Goal: Communication & Community: Answer question/provide support

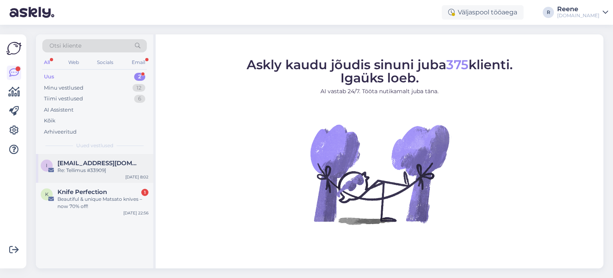
click at [97, 167] on div "Re: Tellimus #33909]" at bounding box center [102, 170] width 91 height 7
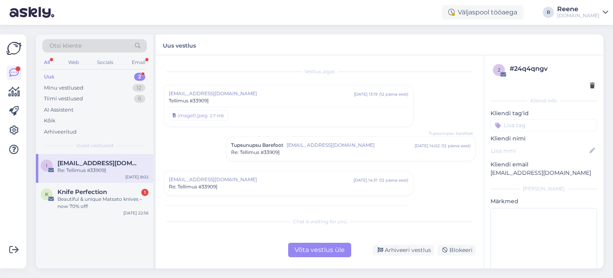
scroll to position [158, 0]
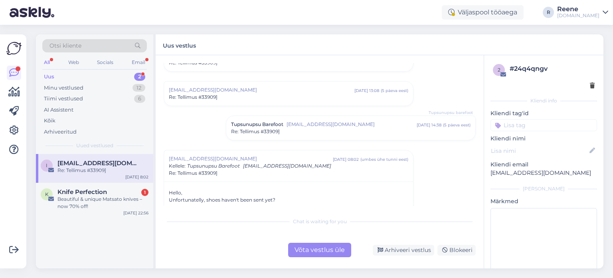
click at [311, 247] on div "Võta vestlus üle" at bounding box center [319, 249] width 63 height 14
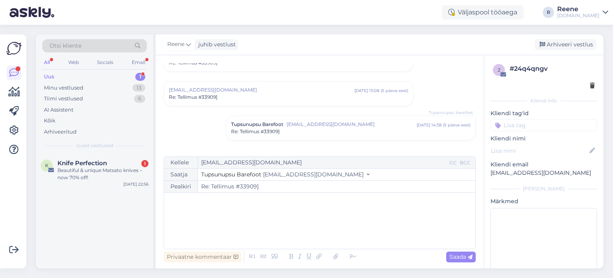
scroll to position [244, 0]
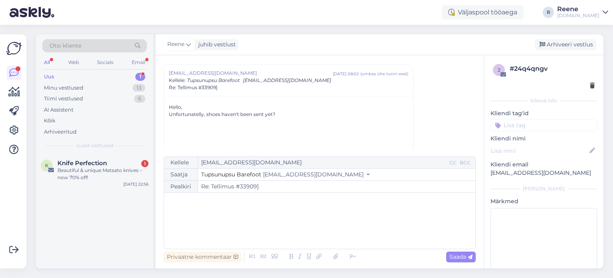
click at [218, 204] on p "﻿" at bounding box center [319, 200] width 303 height 8
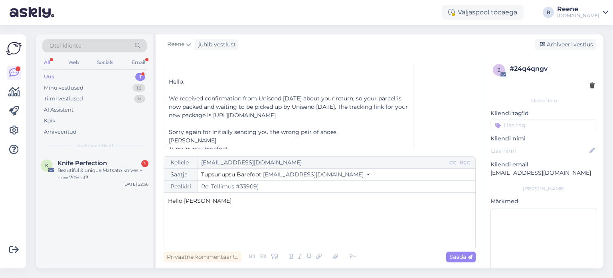
scroll to position [363, 0]
click at [348, 255] on icon at bounding box center [353, 256] width 12 height 11
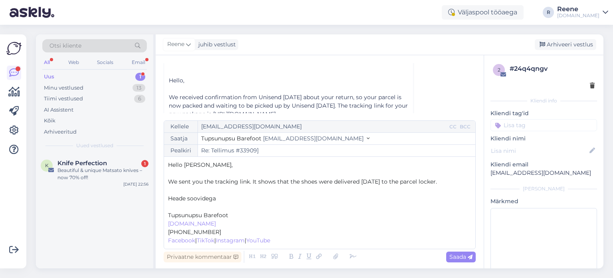
click at [190, 205] on p "﻿" at bounding box center [319, 206] width 303 height 8
click at [459, 252] on div "Saada" at bounding box center [461, 256] width 30 height 11
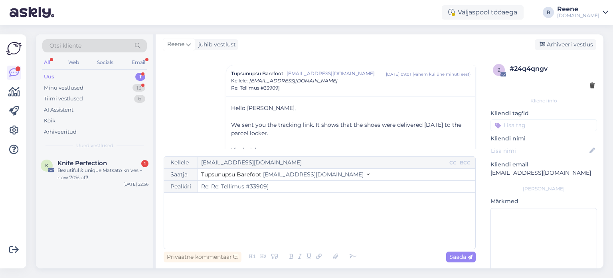
scroll to position [472, 0]
click at [544, 126] on input at bounding box center [544, 125] width 107 height 12
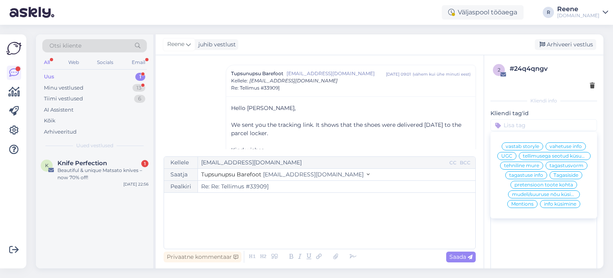
click at [548, 158] on span "tellimusega seotud küsumus" at bounding box center [555, 155] width 64 height 5
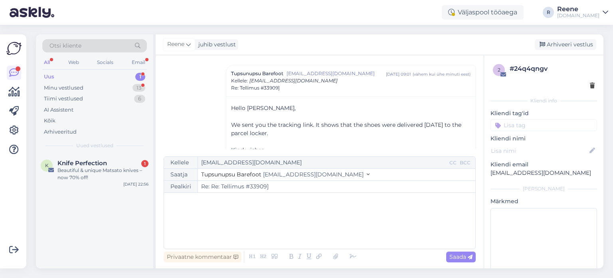
type input "Re: Tellimus #33909]"
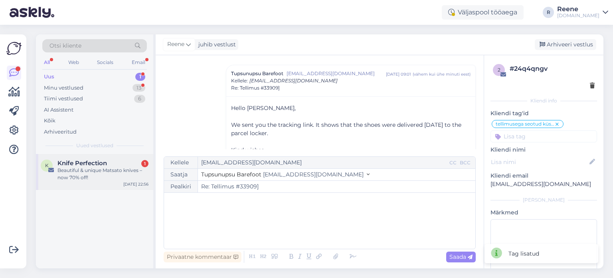
click at [84, 163] on span "Knife Perfection" at bounding box center [82, 162] width 50 height 7
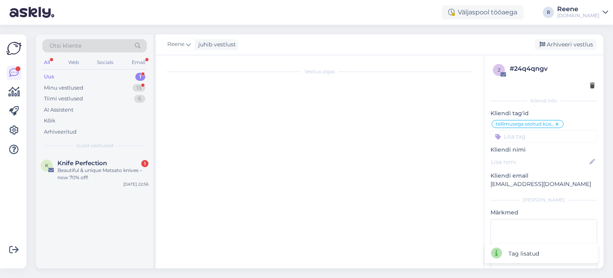
scroll to position [0, 0]
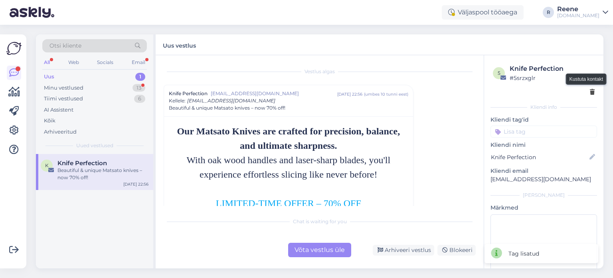
click at [590, 91] on icon at bounding box center [592, 92] width 5 height 6
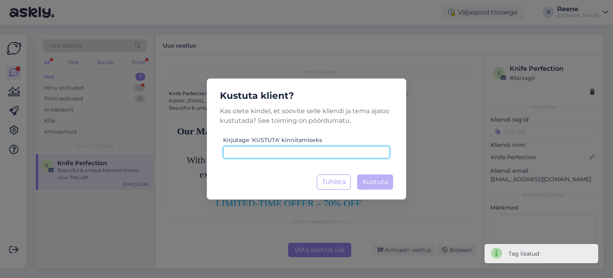
click at [284, 150] on input at bounding box center [306, 152] width 167 height 12
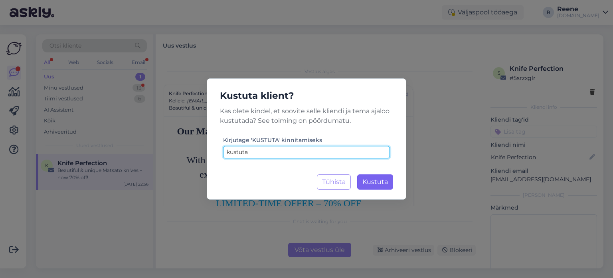
type input "kustuta"
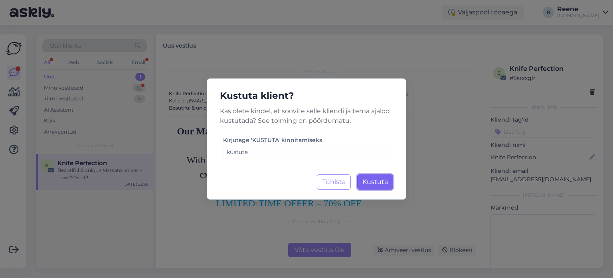
click at [380, 175] on button "Kustuta Laadimine..." at bounding box center [375, 181] width 36 height 15
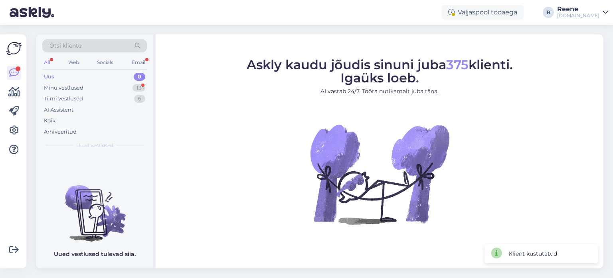
click at [51, 62] on div "All" at bounding box center [46, 62] width 9 height 10
click at [58, 84] on div "Minu vestlused" at bounding box center [64, 88] width 40 height 8
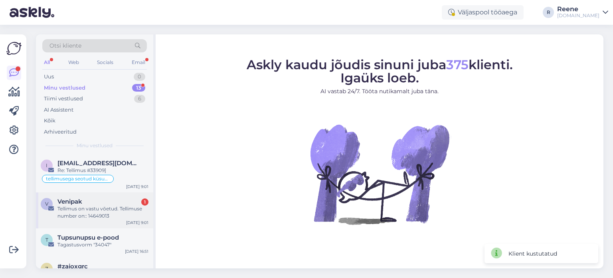
click at [69, 214] on div "Tellimus on vastu võetud. Tellimuse number on:: 14649013" at bounding box center [102, 212] width 91 height 14
